Goal: Navigation & Orientation: Understand site structure

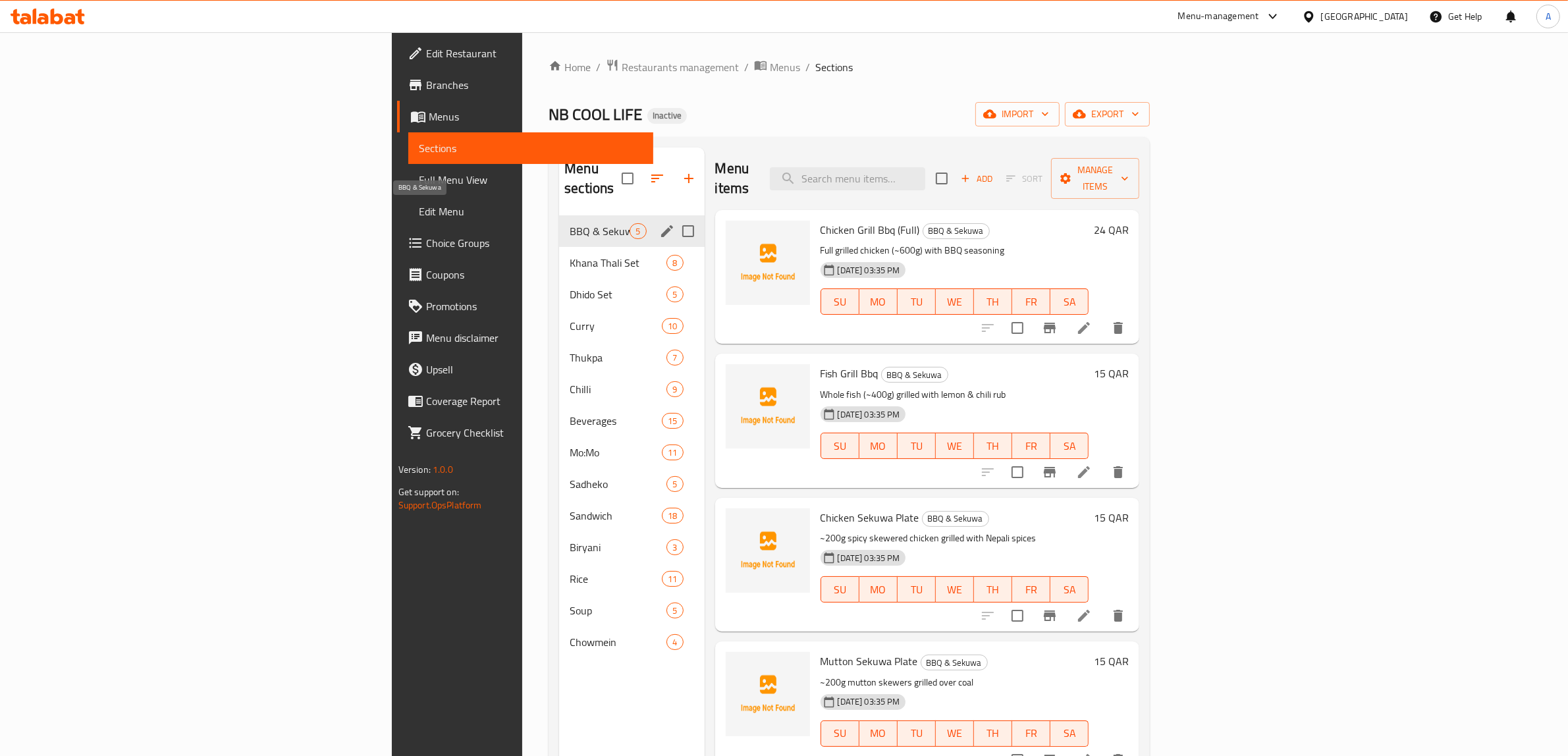
click at [570, 223] on span "BBQ & Sekuwa" at bounding box center [599, 231] width 60 height 16
click at [559, 247] on div "Khana Thali Set 8" at bounding box center [631, 263] width 145 height 32
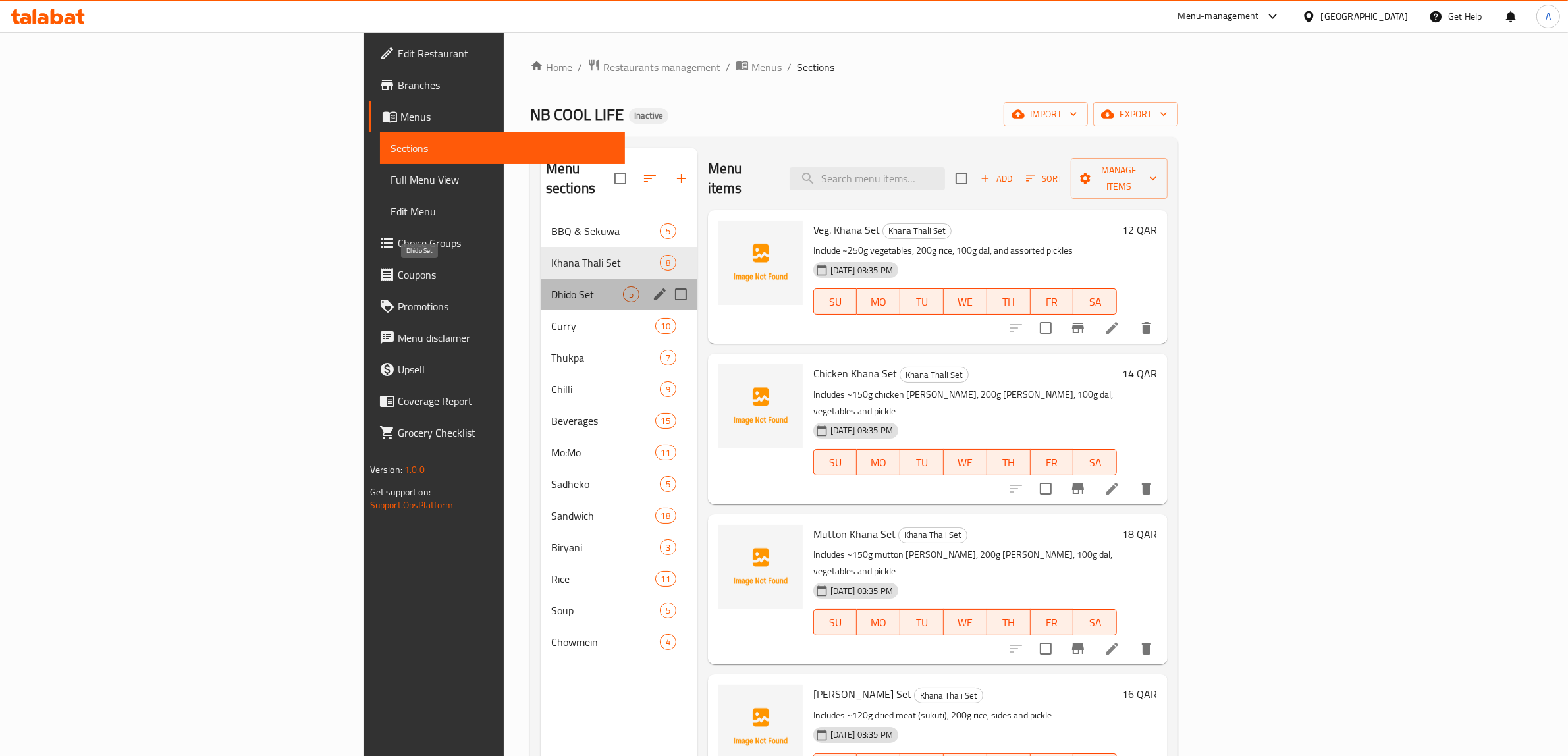
click at [551, 287] on span "Dhido Set" at bounding box center [586, 295] width 72 height 16
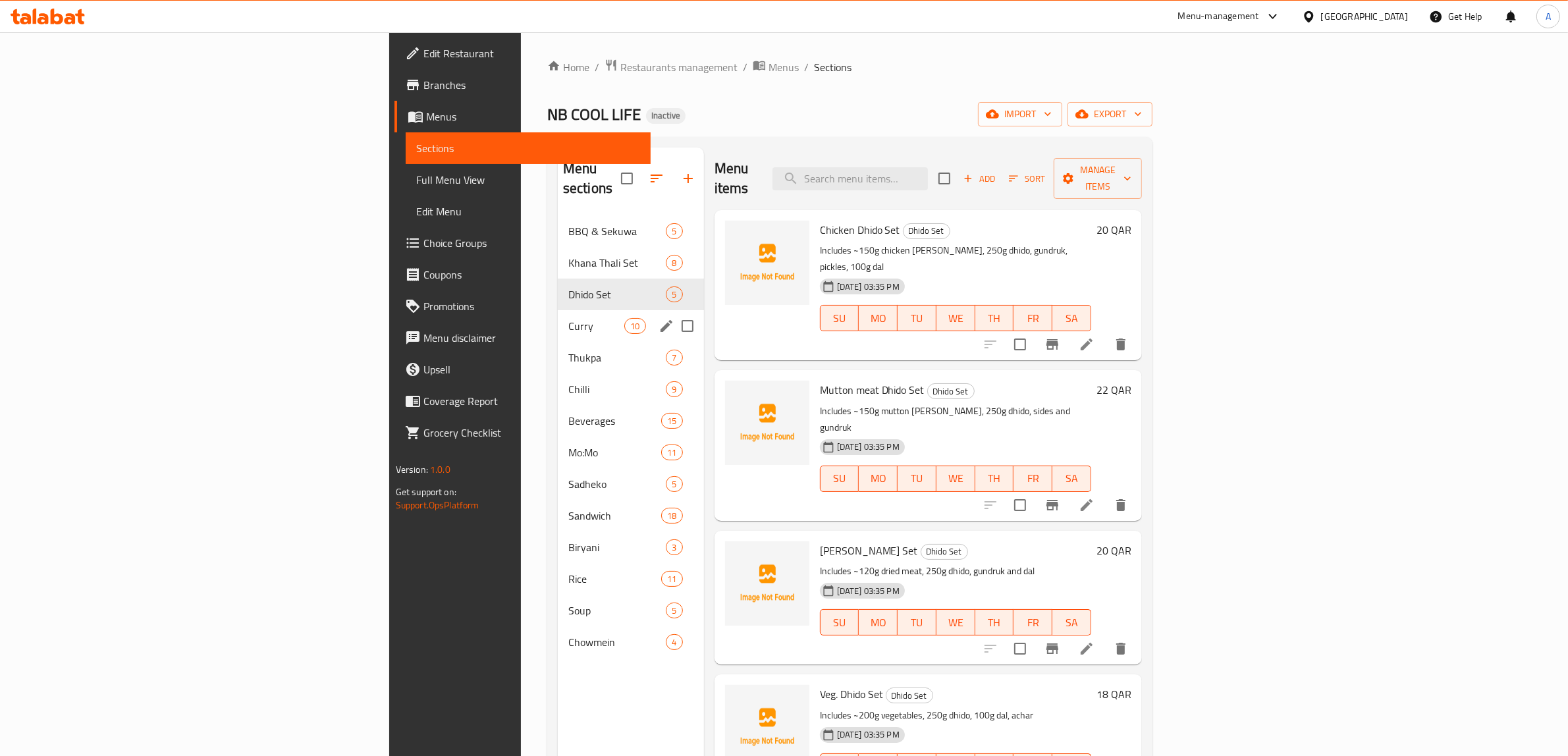
click at [558, 315] on div "Curry 10" at bounding box center [630, 326] width 146 height 32
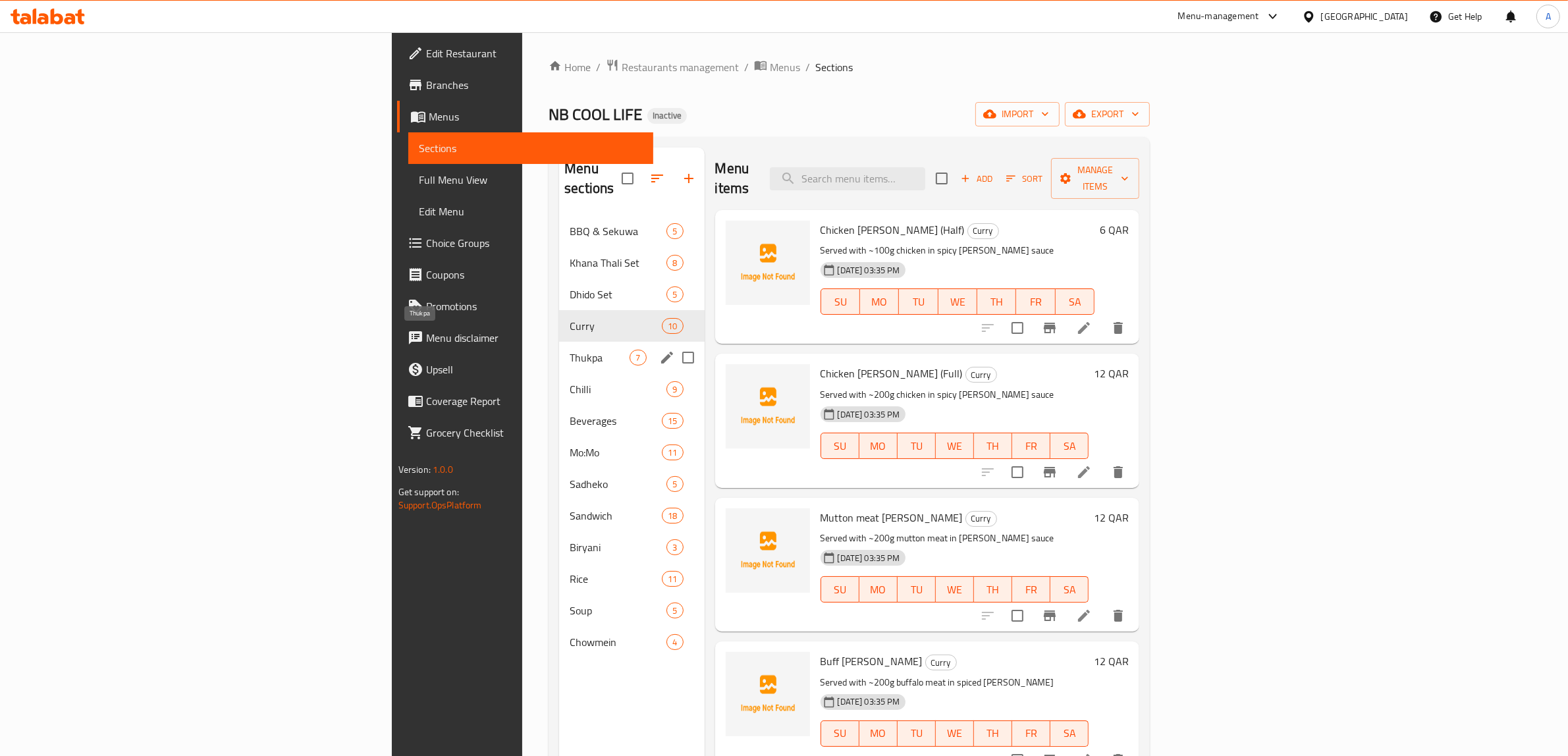
click at [570, 350] on span "Thukpa" at bounding box center [599, 358] width 60 height 16
click at [570, 382] on span "Chilli" at bounding box center [599, 389] width 60 height 16
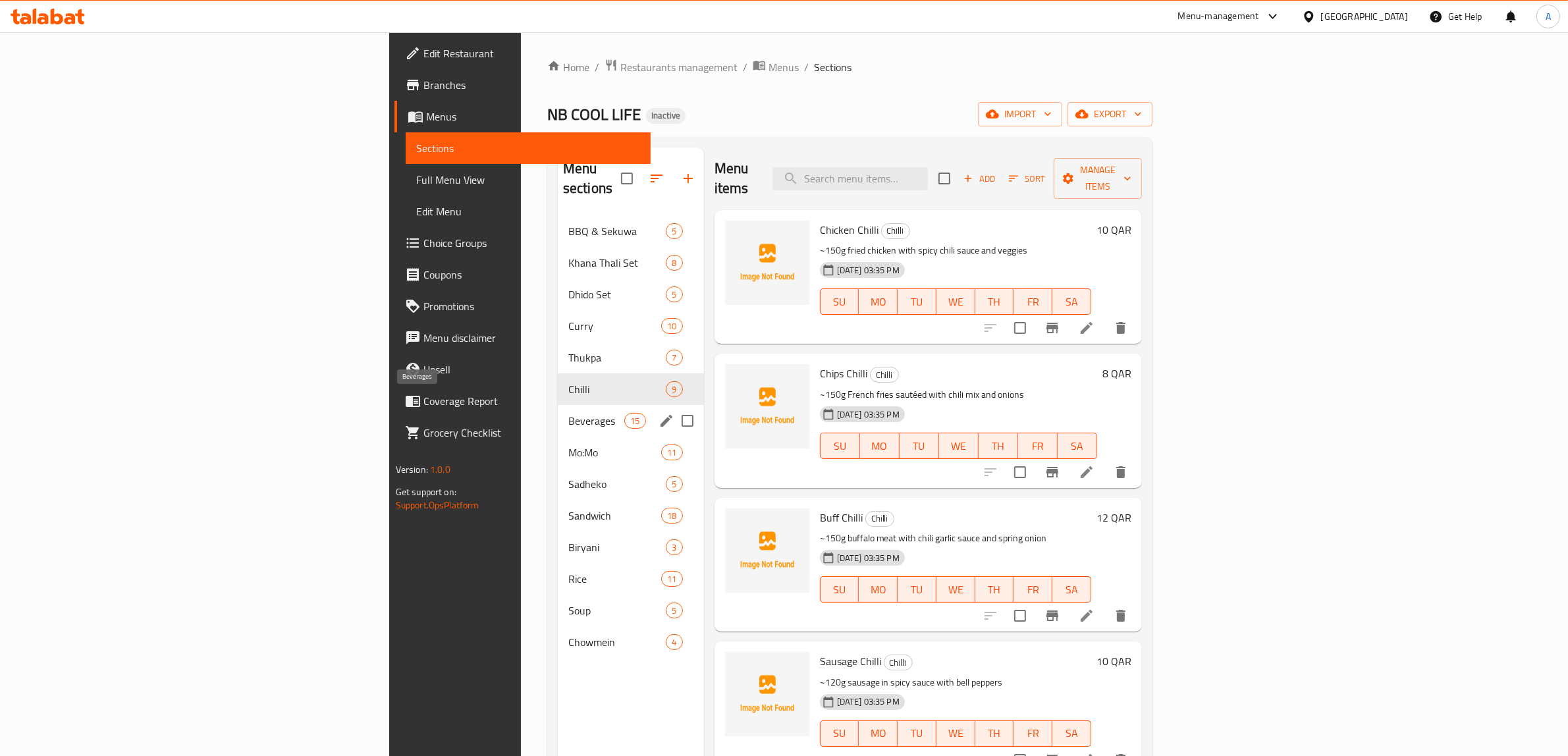
click at [568, 413] on span "Beverages" at bounding box center [596, 421] width 56 height 16
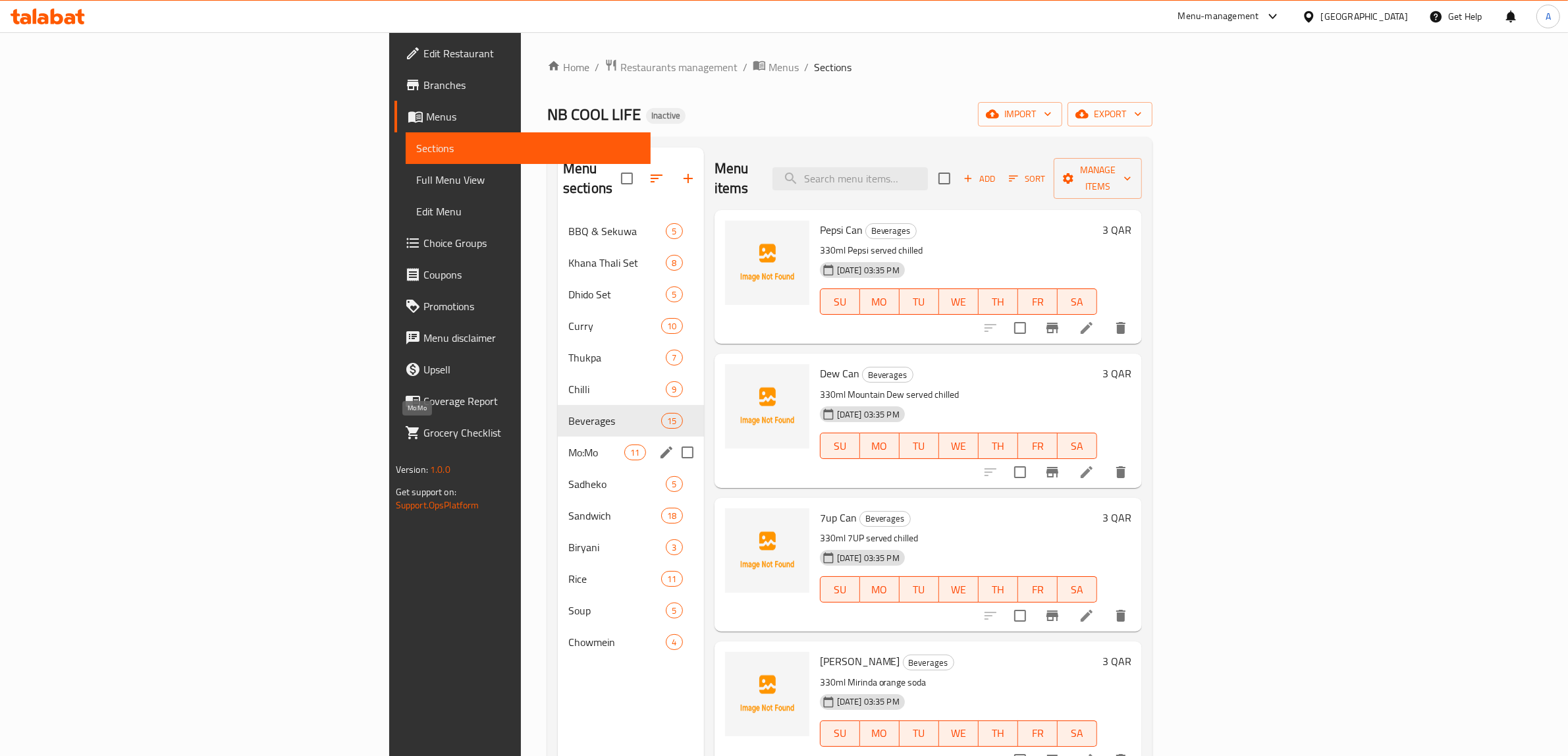
click at [568, 445] on span "Mo:Mo" at bounding box center [596, 452] width 56 height 16
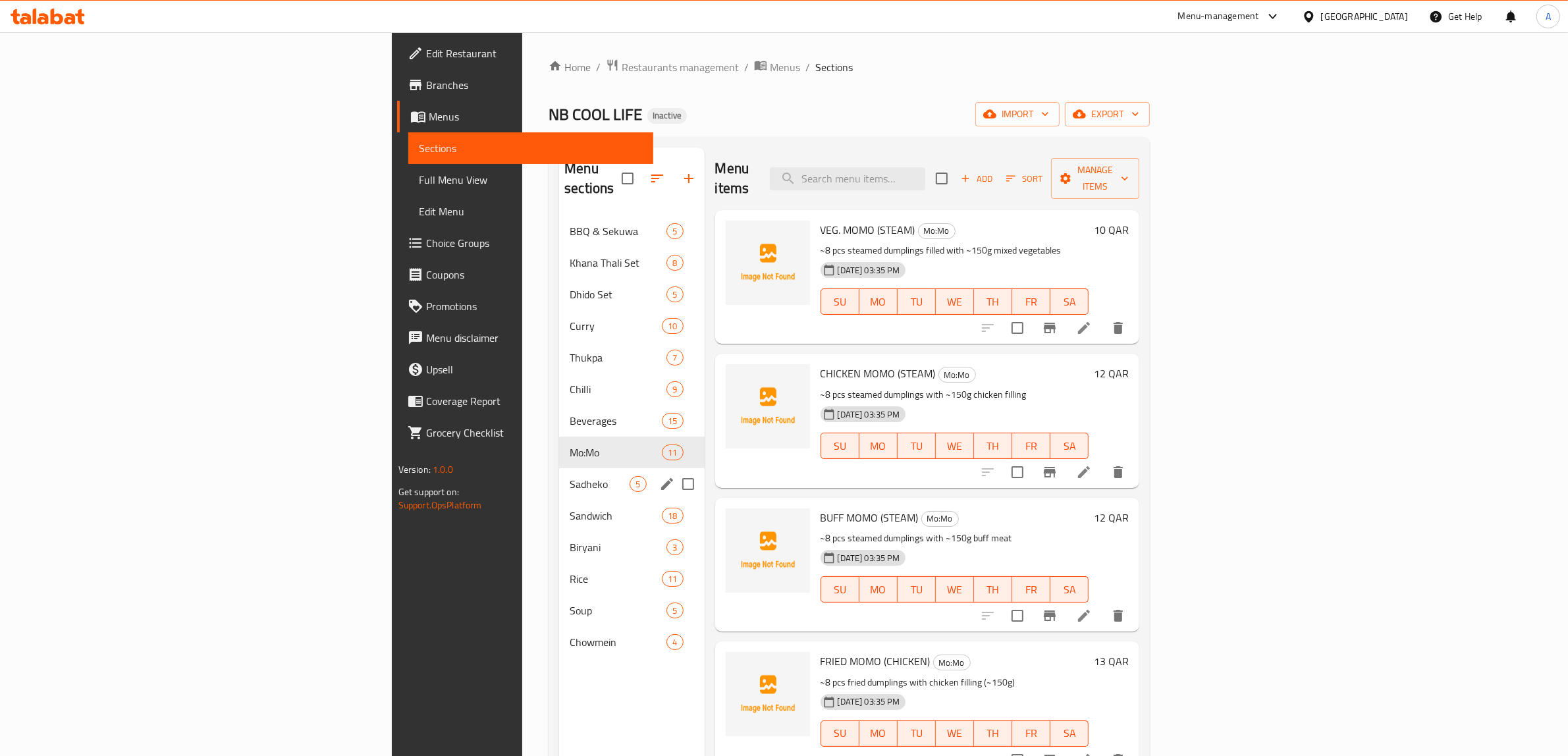
click at [570, 477] on span "Sadheko" at bounding box center [599, 484] width 60 height 16
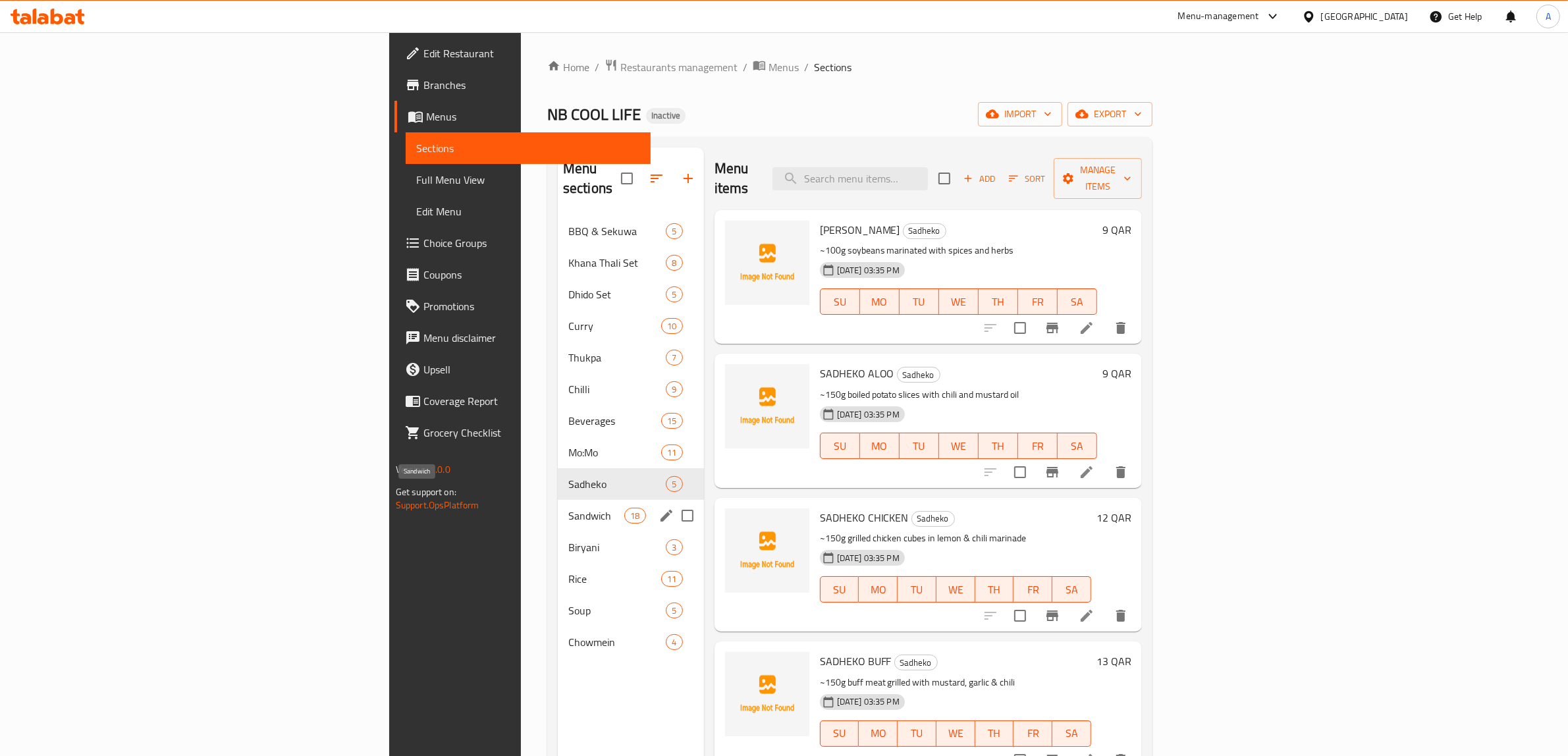
click at [568, 508] on span "Sandwich" at bounding box center [596, 515] width 56 height 16
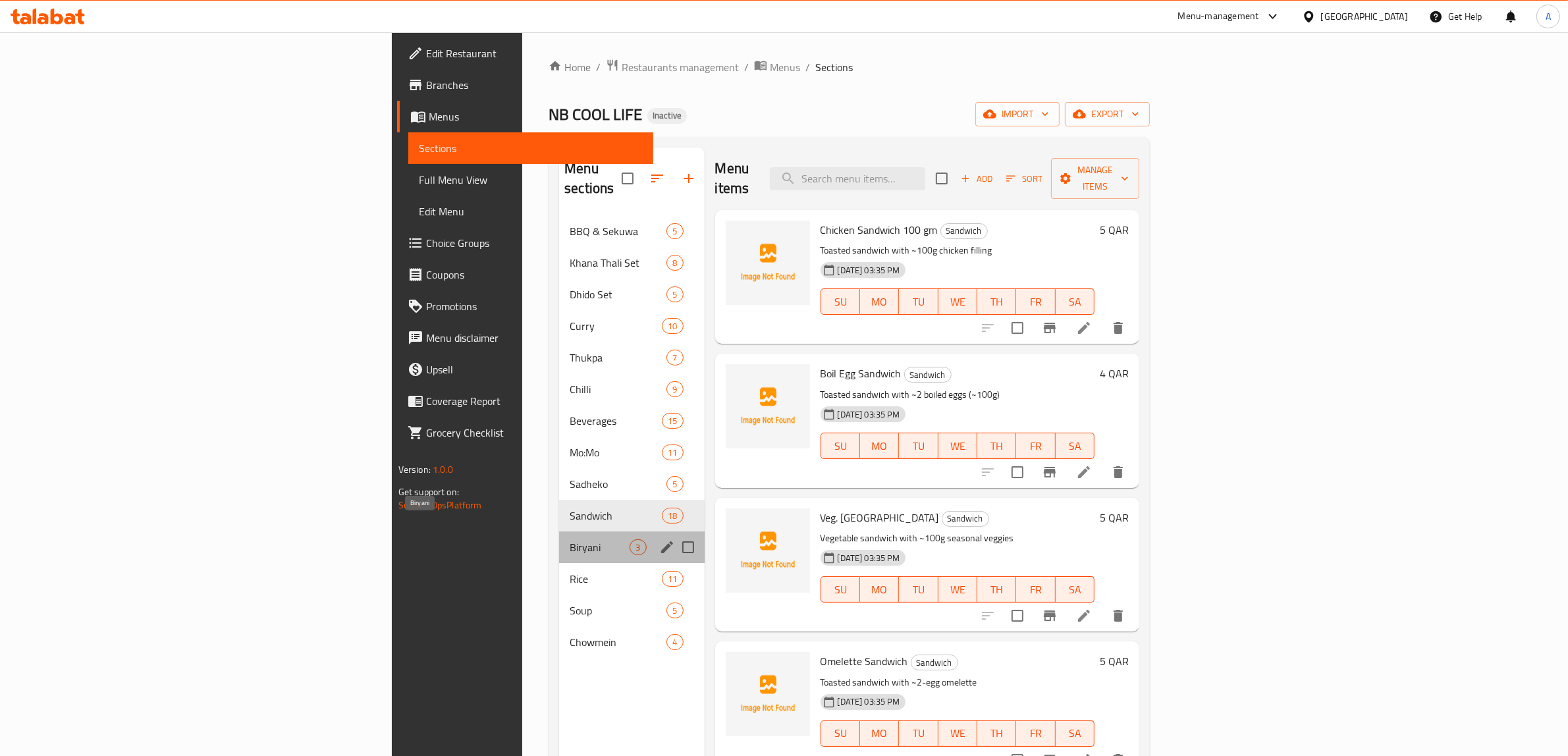
click at [570, 540] on span "Biryani" at bounding box center [599, 547] width 60 height 16
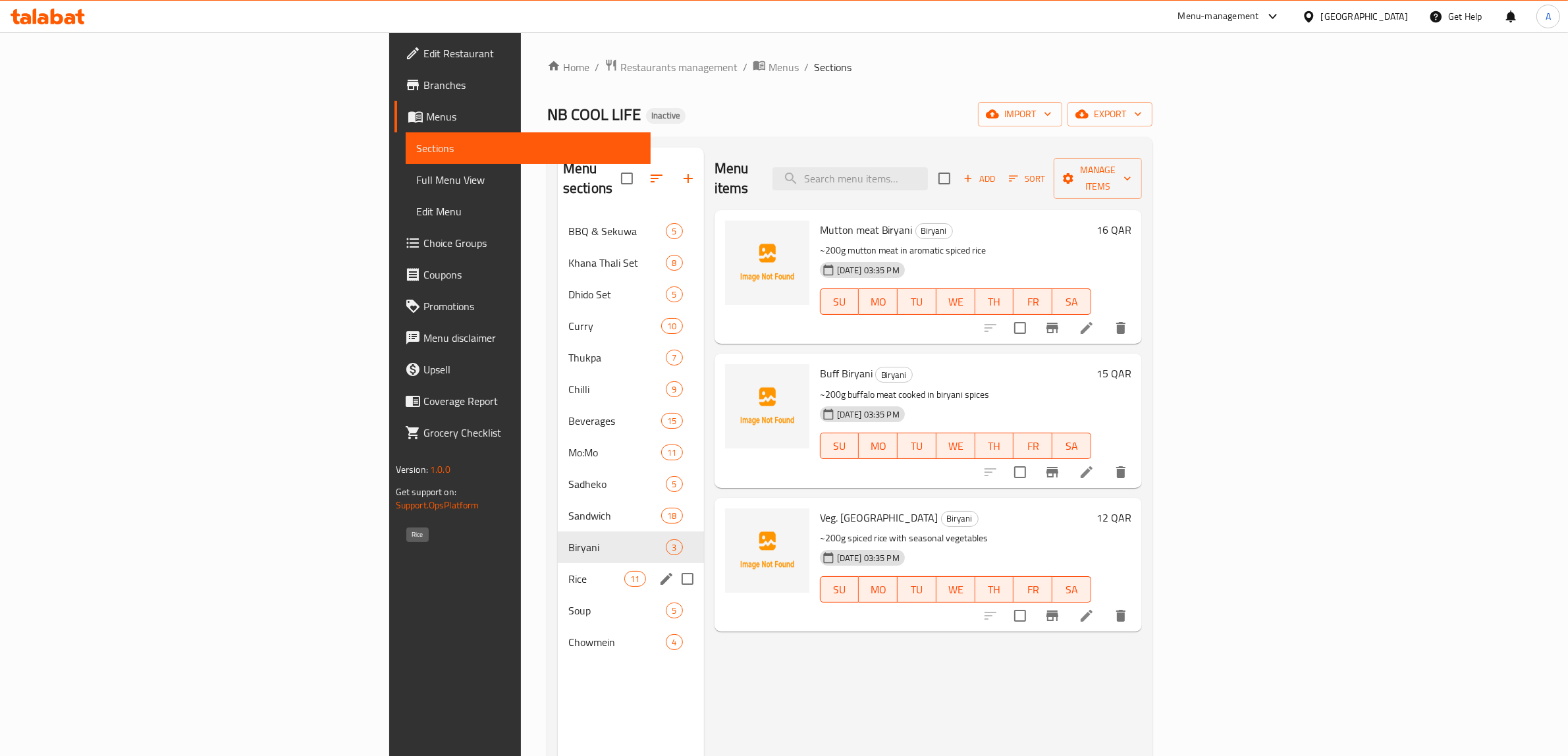
click at [568, 571] on span "Rice" at bounding box center [596, 578] width 56 height 16
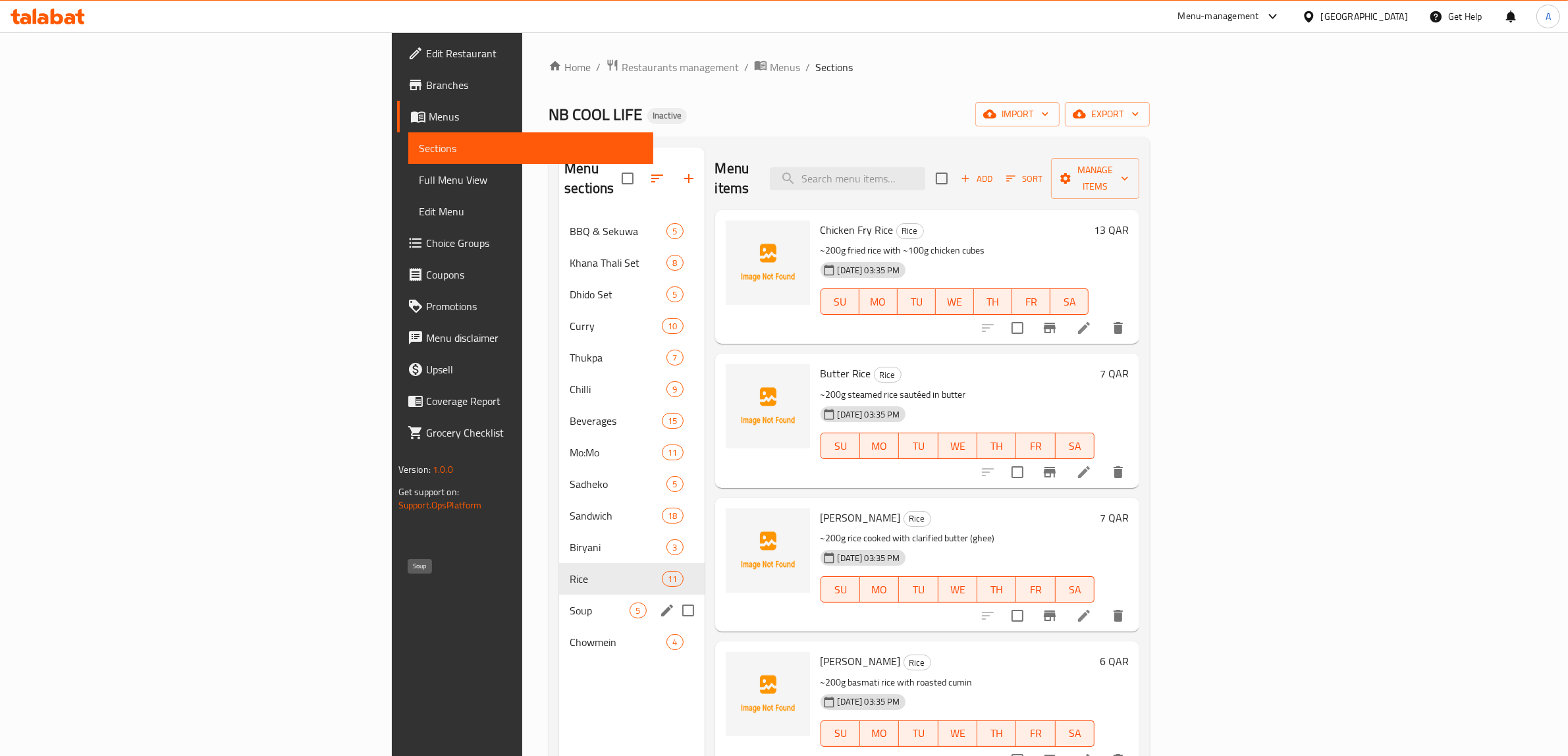
click at [570, 603] on span "Soup" at bounding box center [599, 610] width 60 height 16
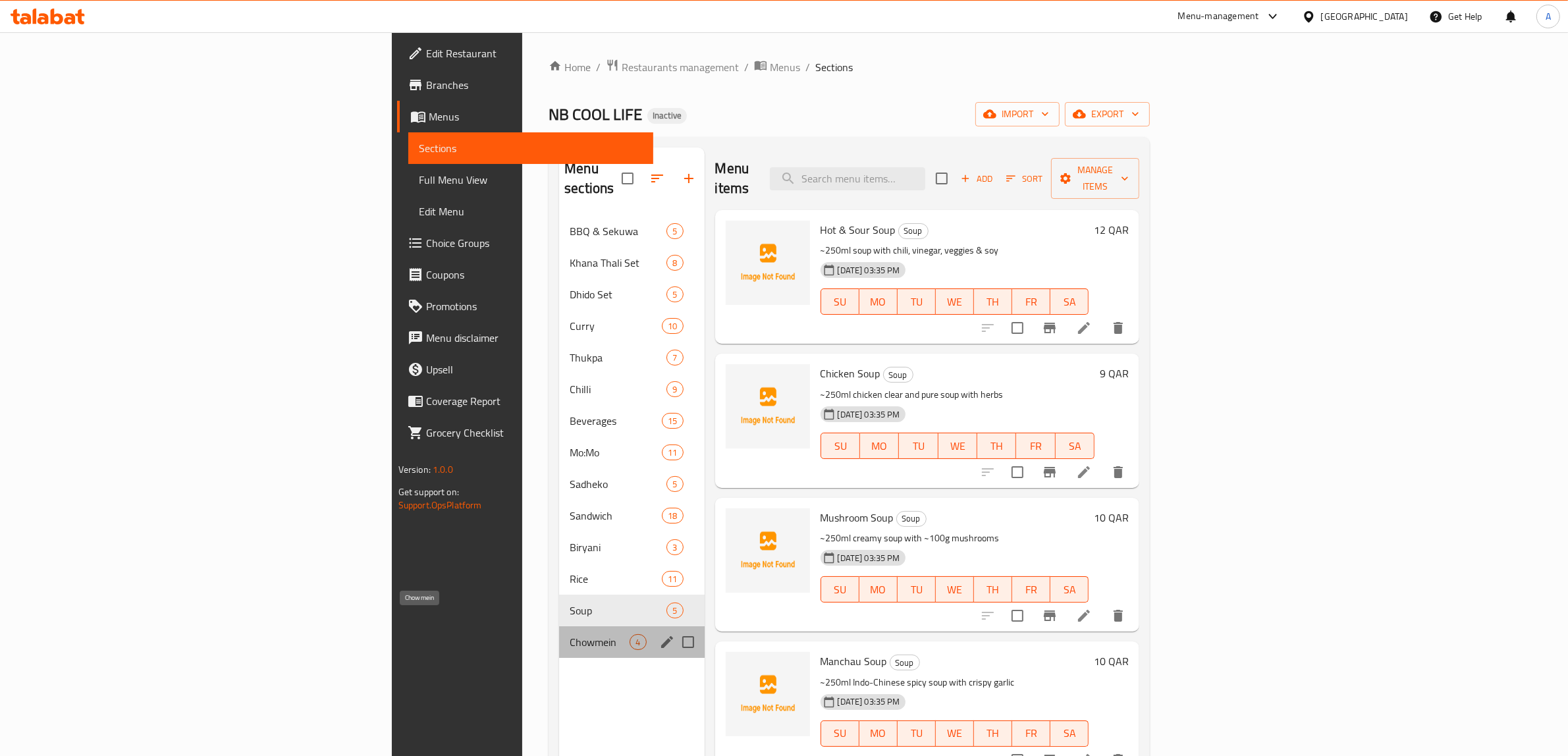
click at [570, 635] on span "Chowmein" at bounding box center [599, 642] width 60 height 16
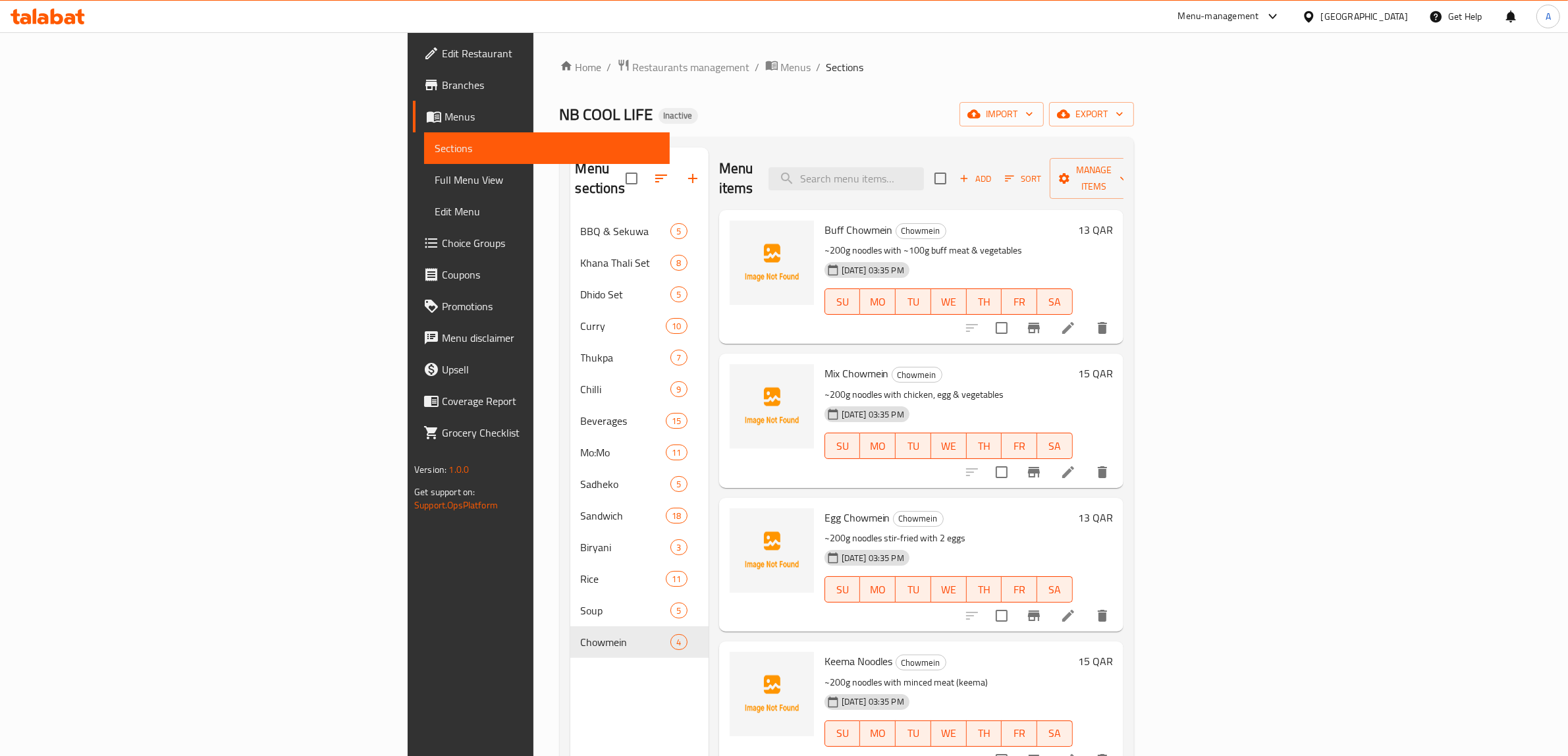
click at [861, 71] on ol "Home / Restaurants management / Menus / Sections" at bounding box center [847, 67] width 574 height 17
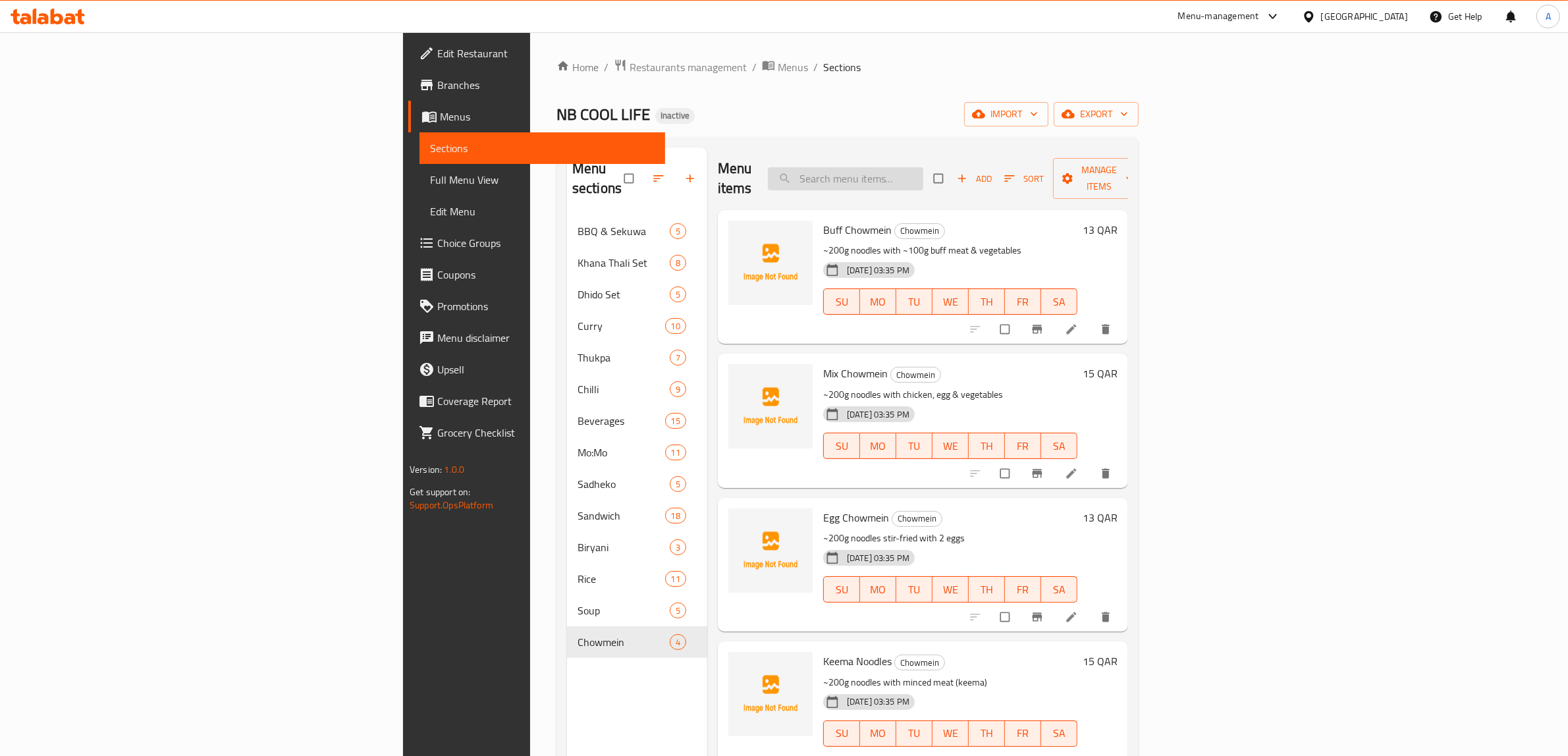
click at [923, 167] on input "search" at bounding box center [845, 178] width 156 height 23
